Goal: Task Accomplishment & Management: Use online tool/utility

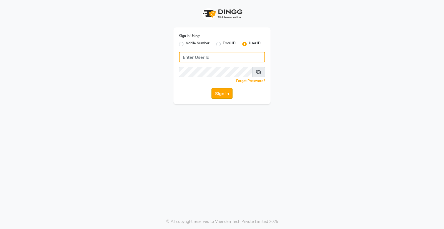
type input "stylokerla"
click at [224, 95] on button "Sign In" at bounding box center [222, 93] width 21 height 11
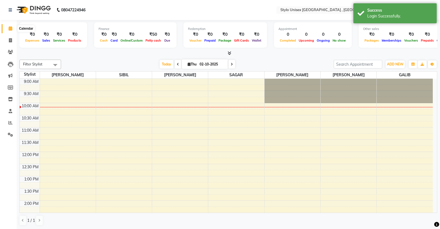
click at [12, 27] on span at bounding box center [11, 29] width 10 height 6
click at [9, 41] on span at bounding box center [11, 40] width 10 height 6
select select "service"
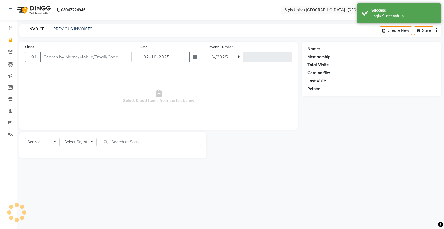
select select "6054"
type input "1621"
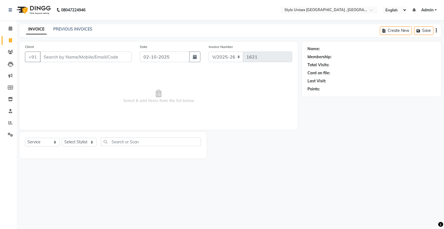
click at [52, 58] on input "Client" at bounding box center [86, 57] width 92 height 11
click at [56, 141] on select "Select Service Product Membership Package Voucher Prepaid Gift Card" at bounding box center [42, 142] width 35 height 9
click at [92, 139] on select "Select Stylist [PERSON_NAME] [PERSON_NAME] [PERSON_NAME] [PERSON_NAME]" at bounding box center [79, 142] width 35 height 9
click at [94, 83] on span "Select & add items from the list below" at bounding box center [158, 97] width 267 height 56
